Goal: Task Accomplishment & Management: Use online tool/utility

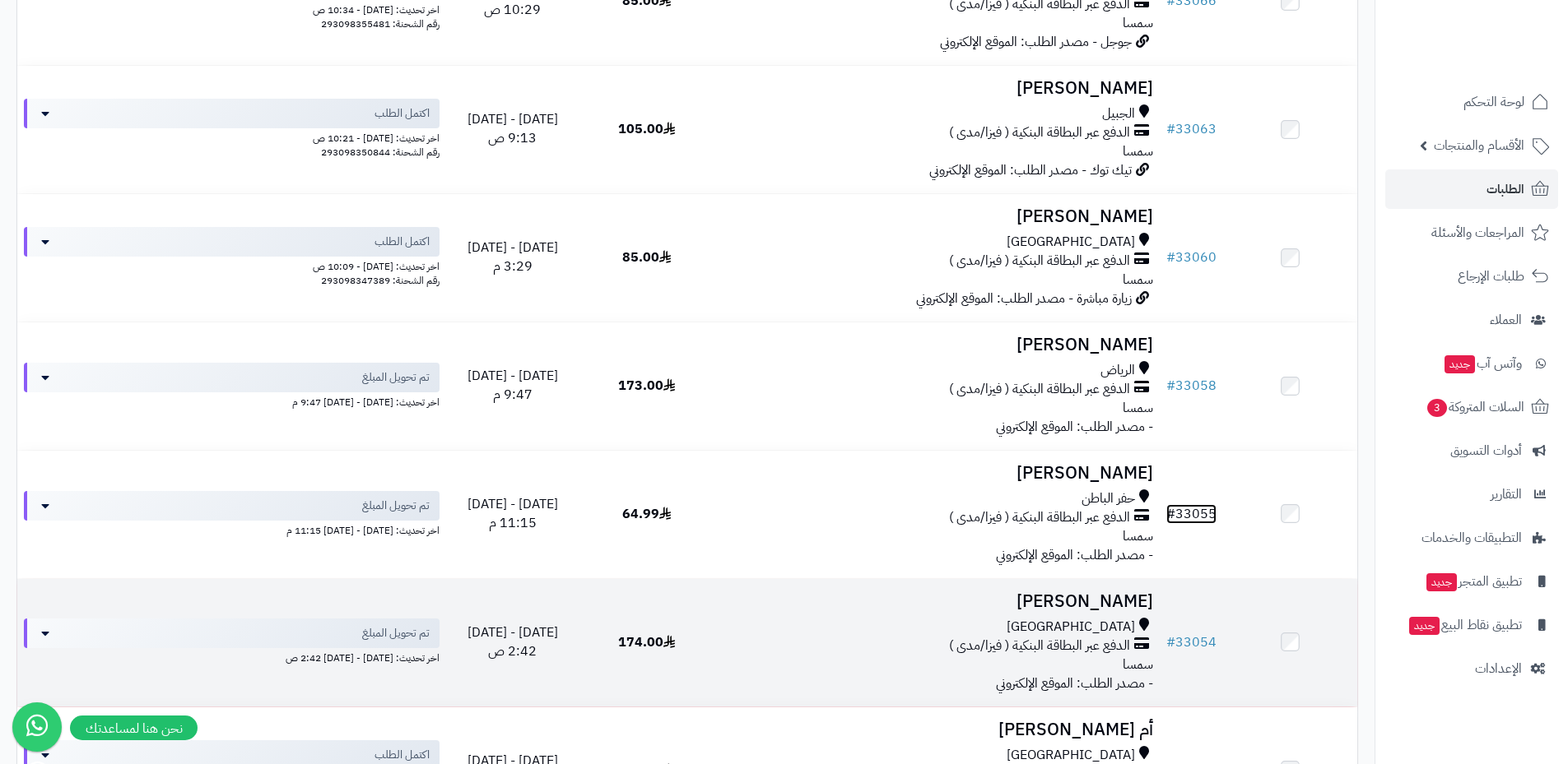
scroll to position [987, 0]
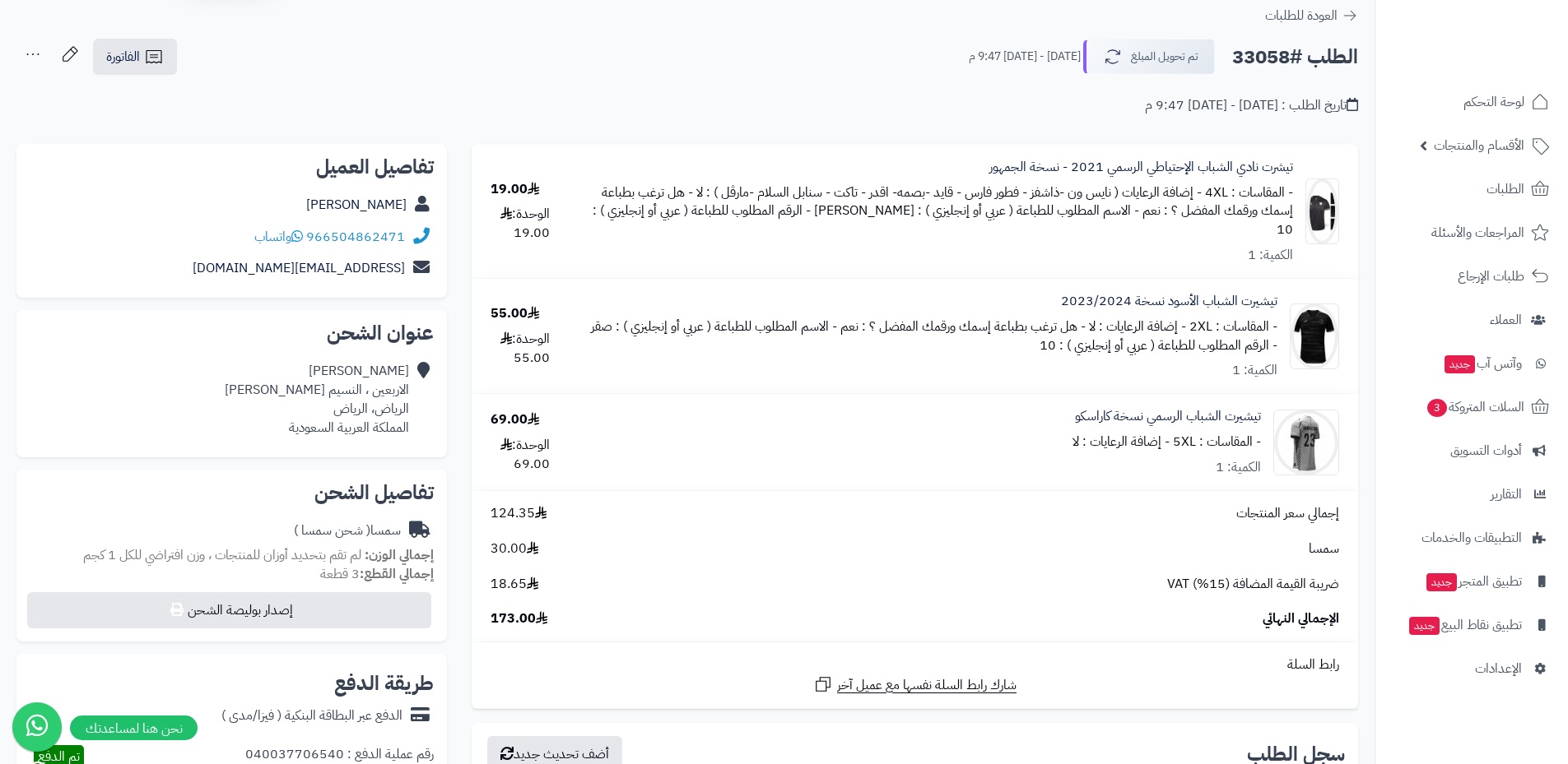
scroll to position [82, 0]
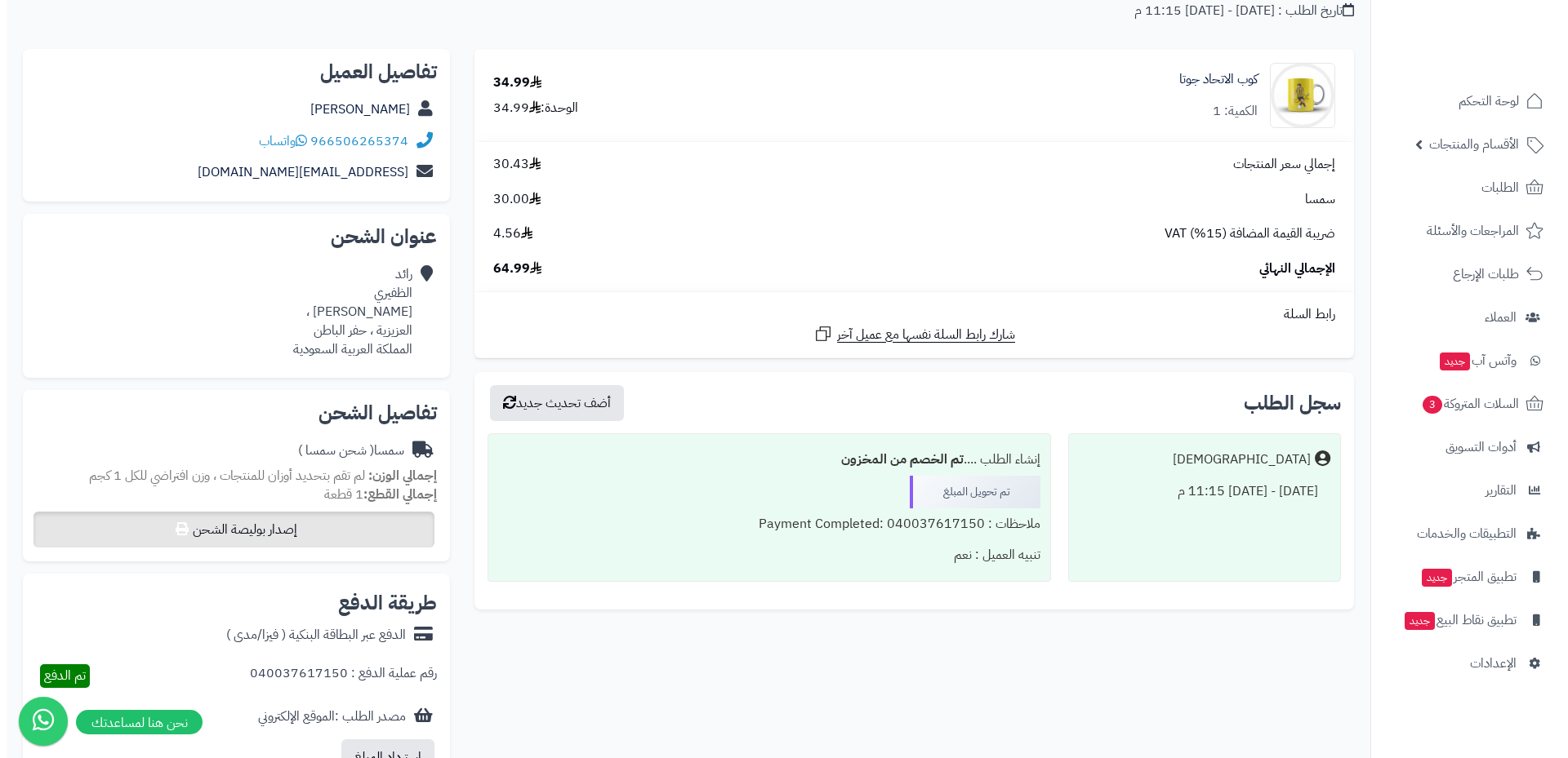
scroll to position [163, 0]
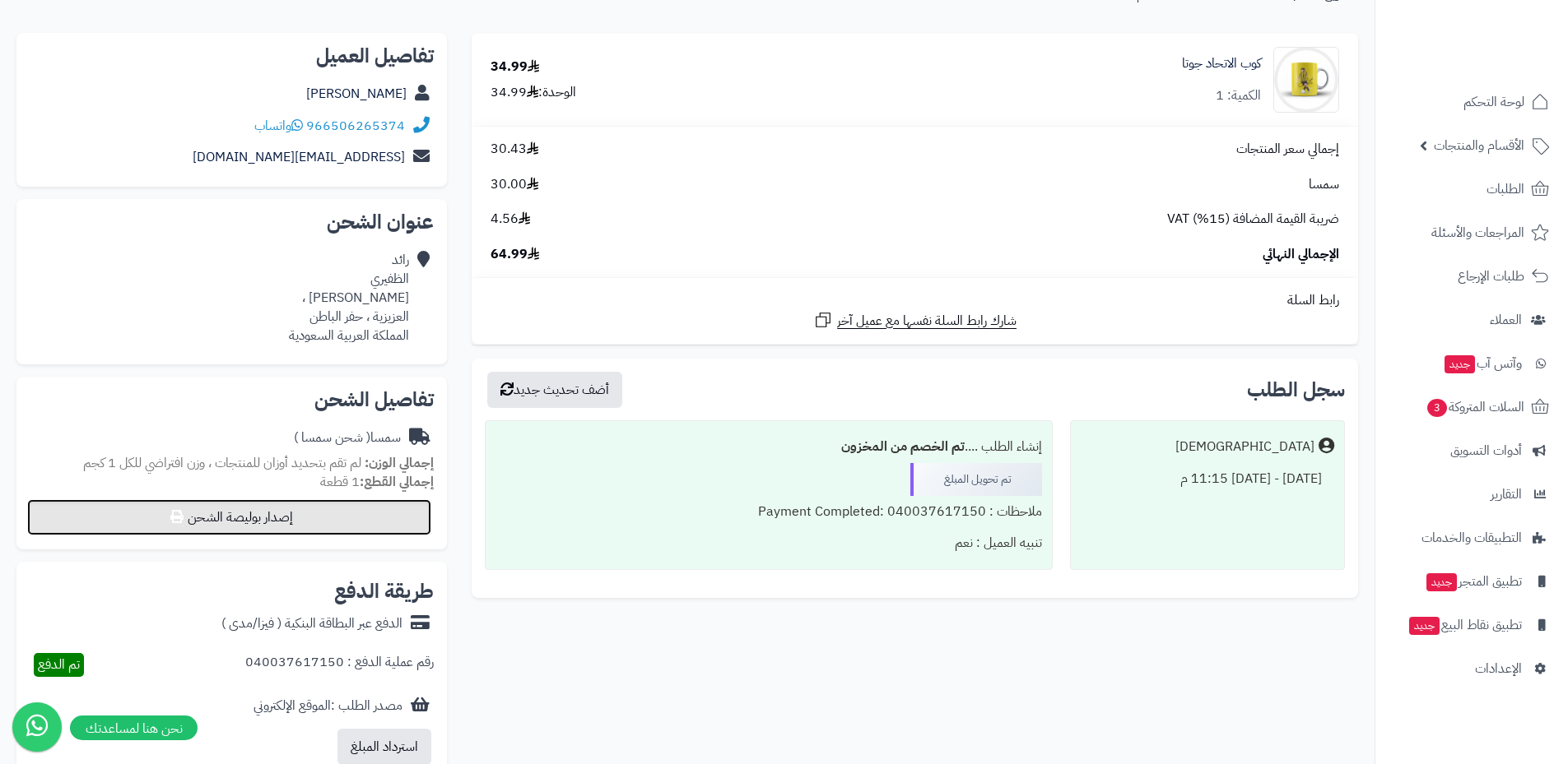
click at [280, 511] on button "إصدار بوليصة الشحن" at bounding box center [229, 517] width 404 height 36
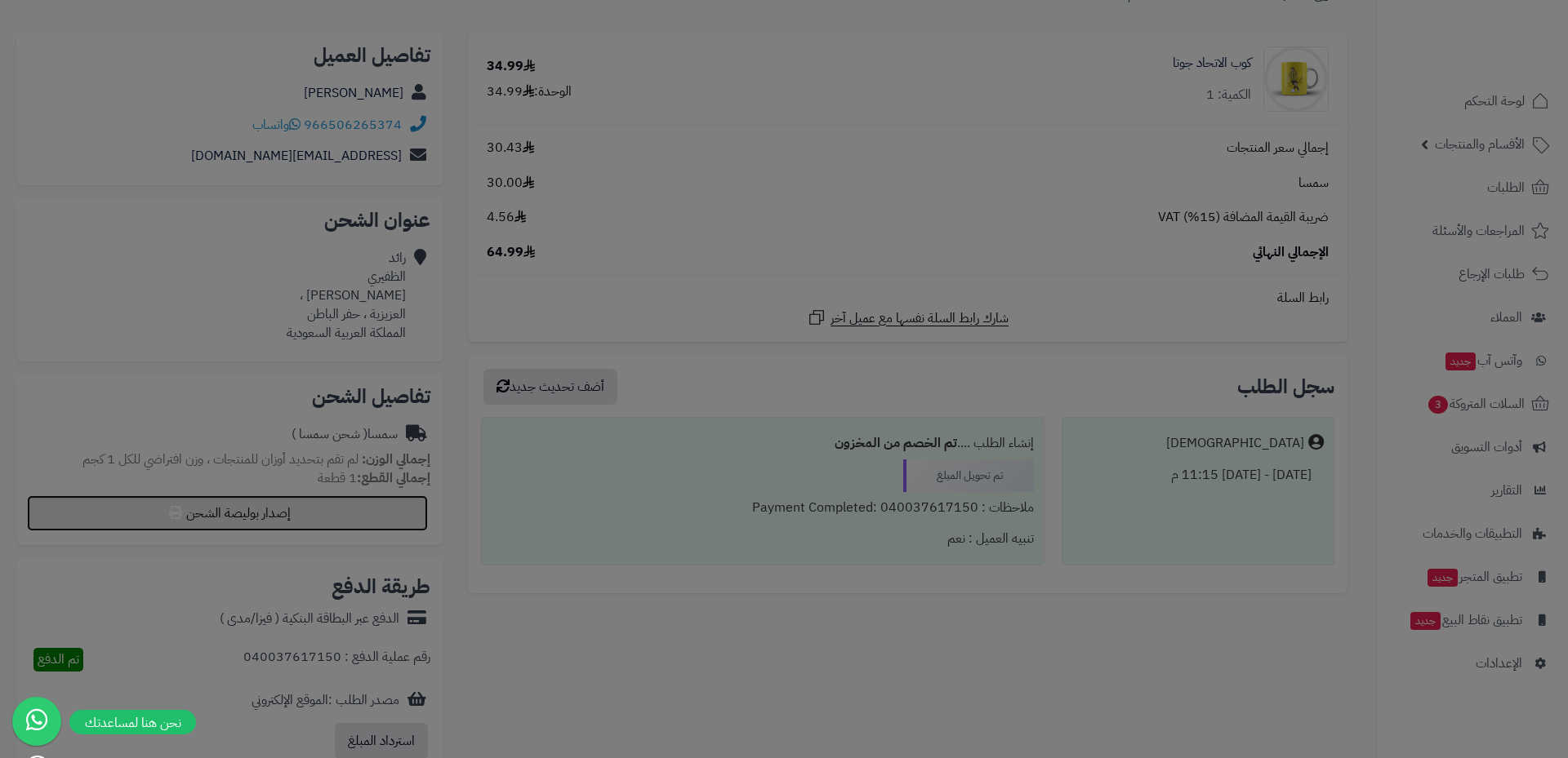
select select "****"
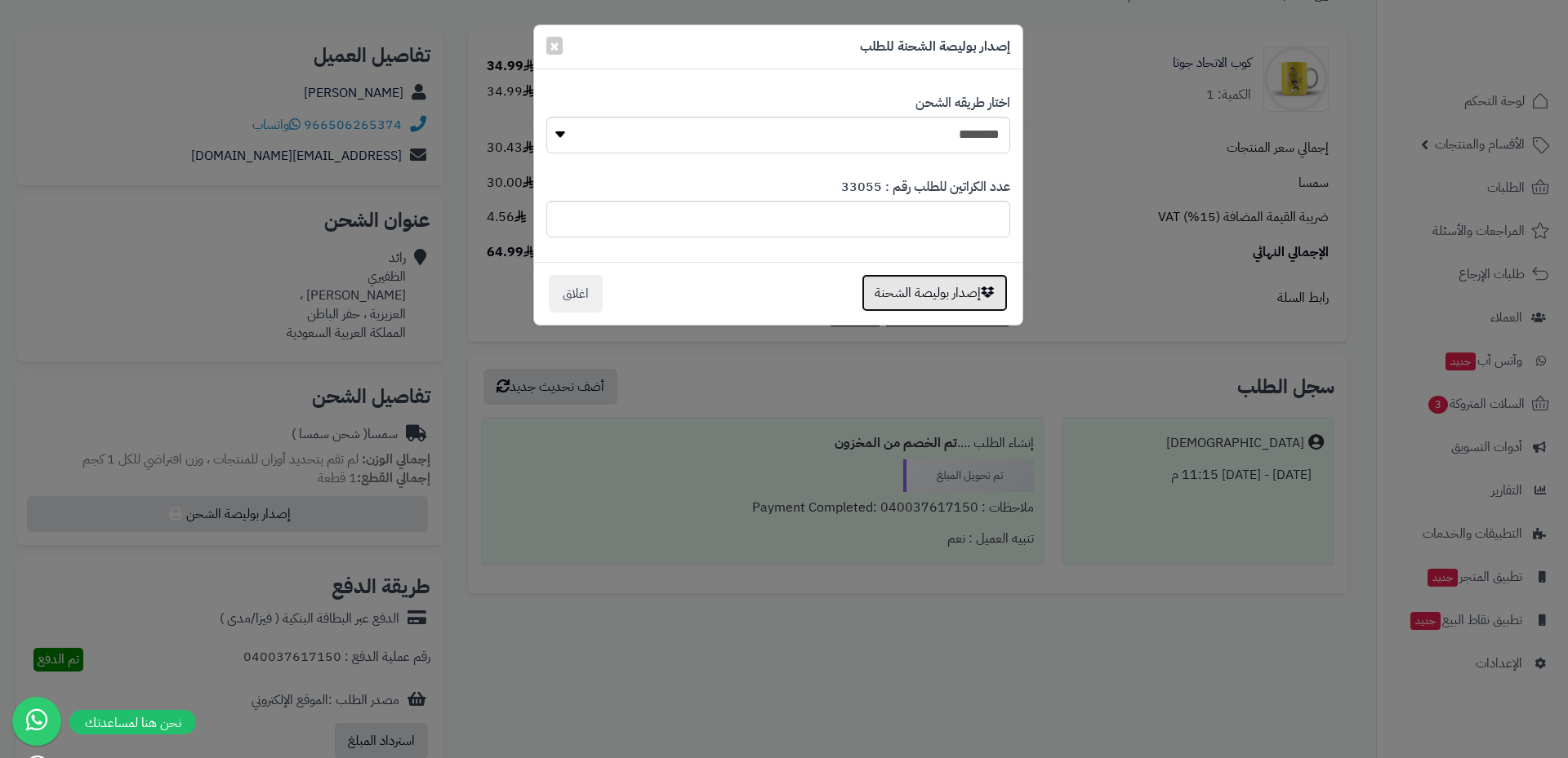
click at [954, 301] on button "إصدار بوليصة الشحنة" at bounding box center [935, 293] width 146 height 38
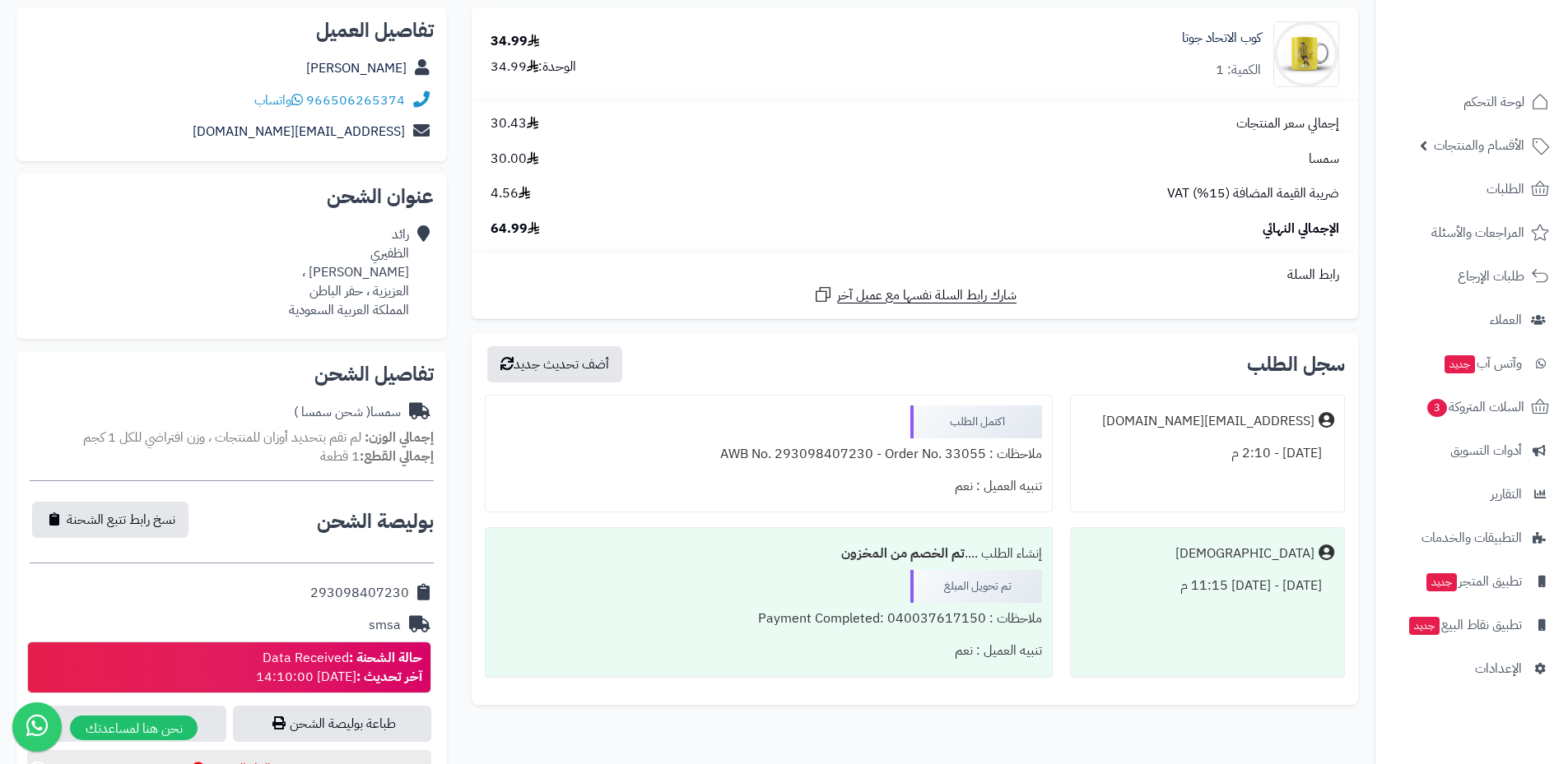
scroll to position [412, 0]
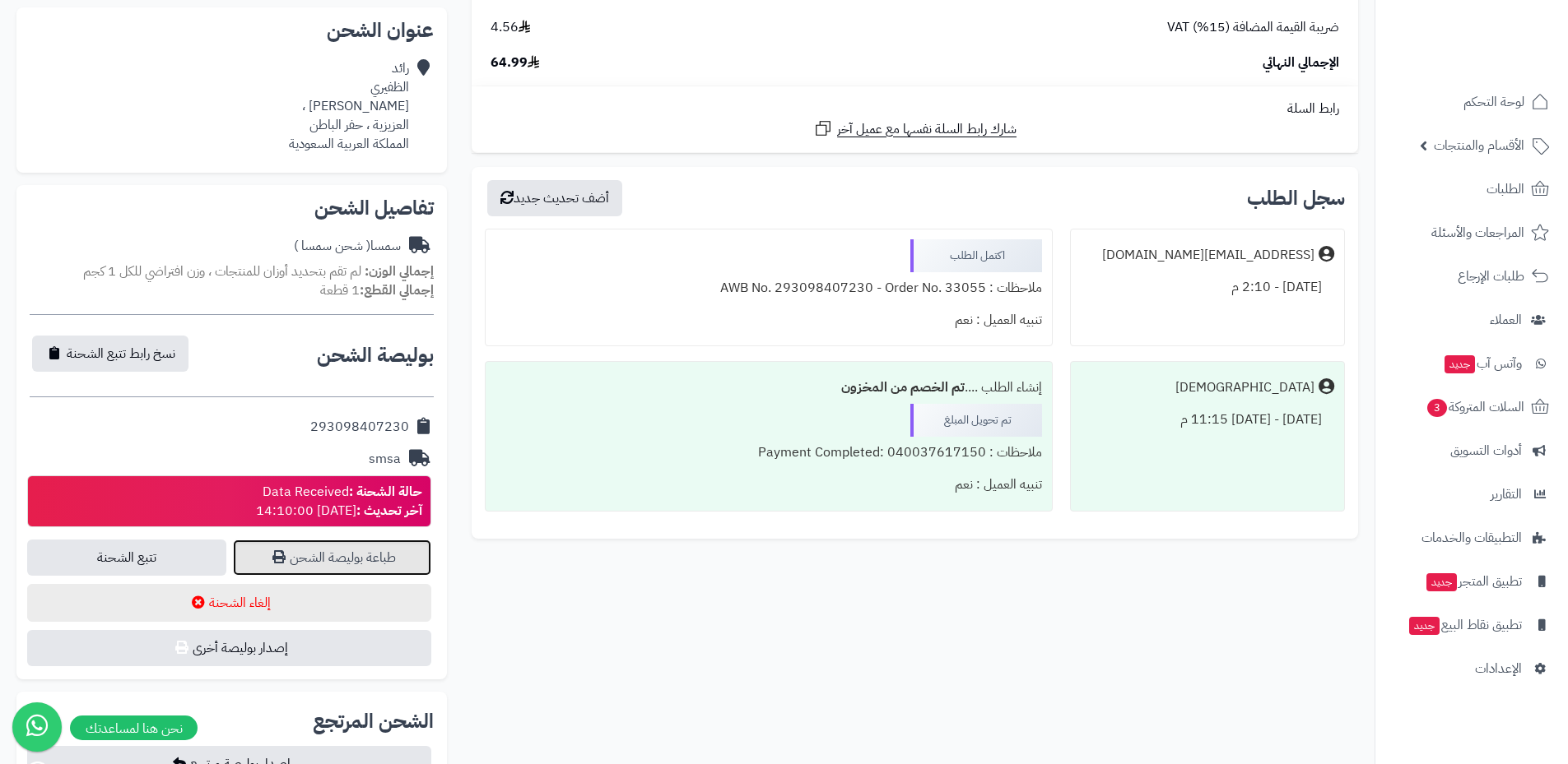
click at [383, 565] on link "طباعة بوليصة الشحن" at bounding box center [332, 558] width 200 height 36
